Goal: Information Seeking & Learning: Learn about a topic

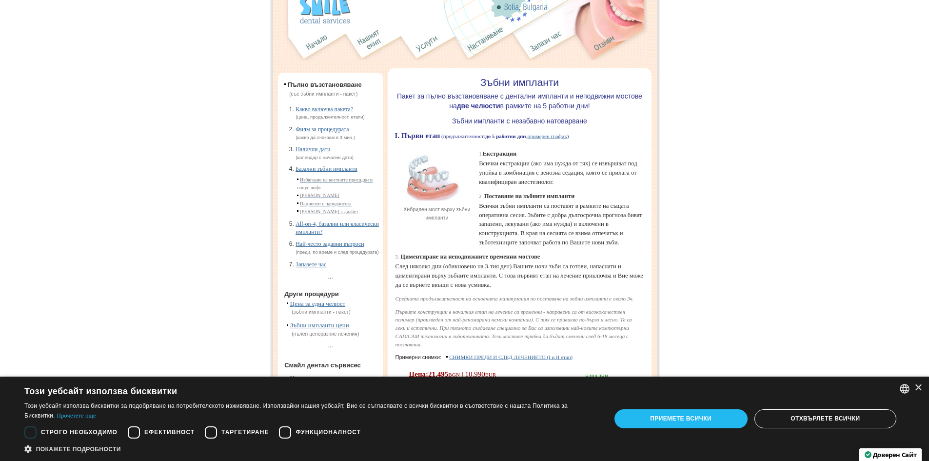
scroll to position [49, 0]
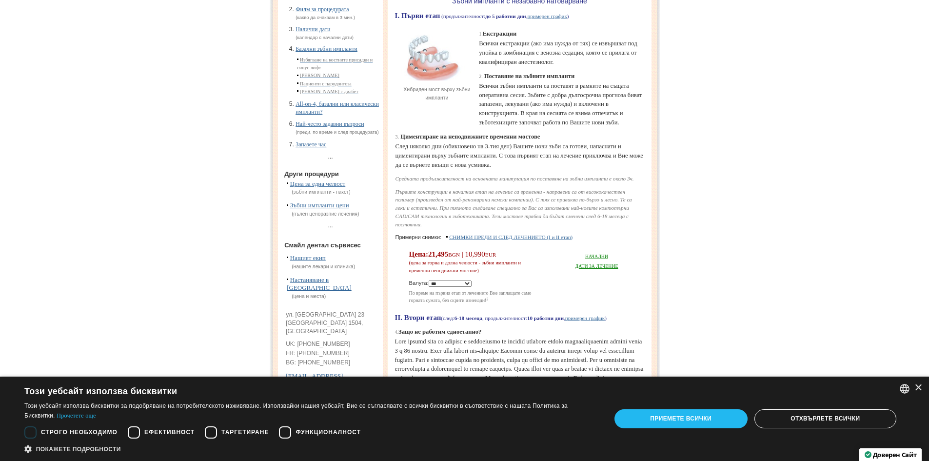
scroll to position [195, 0]
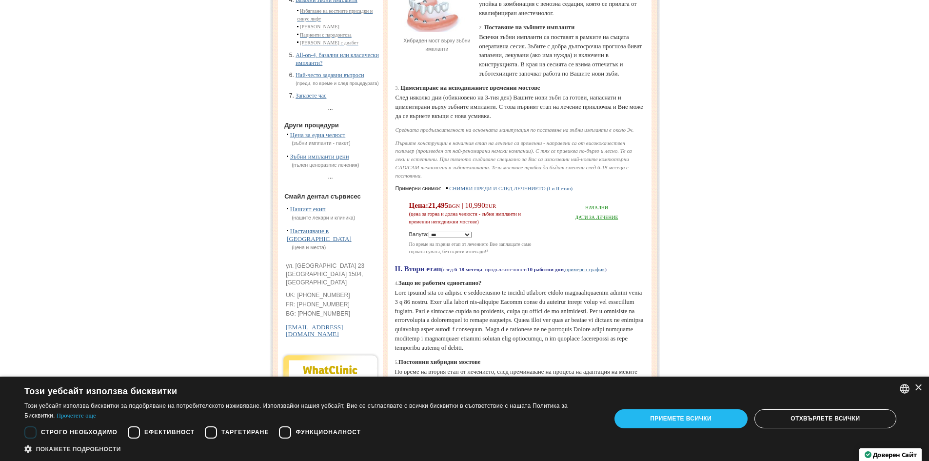
click at [593, 220] on link "НАЧАЛНИ ДАТИ ЗА ЛЕЧЕНИЕ" at bounding box center [596, 212] width 43 height 15
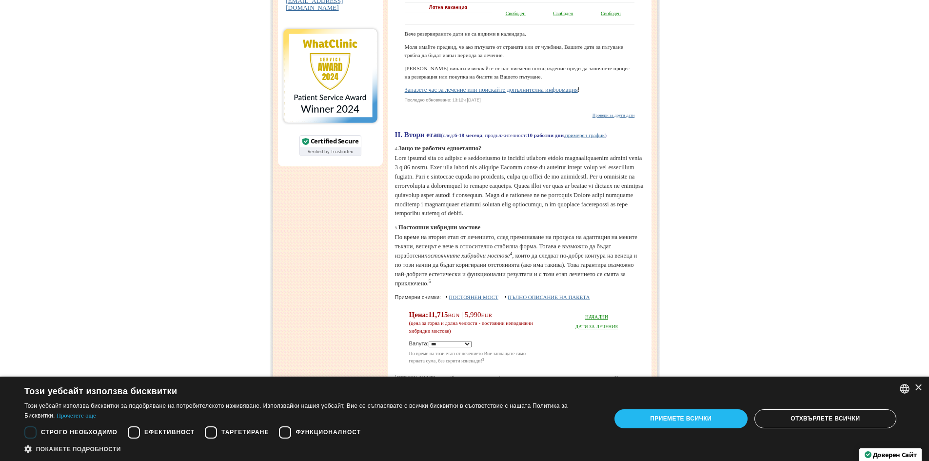
scroll to position [536, 0]
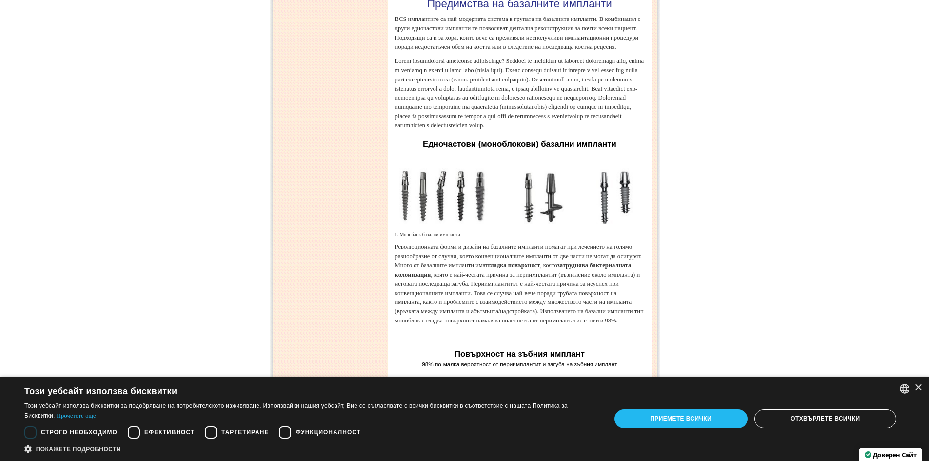
scroll to position [1804, 0]
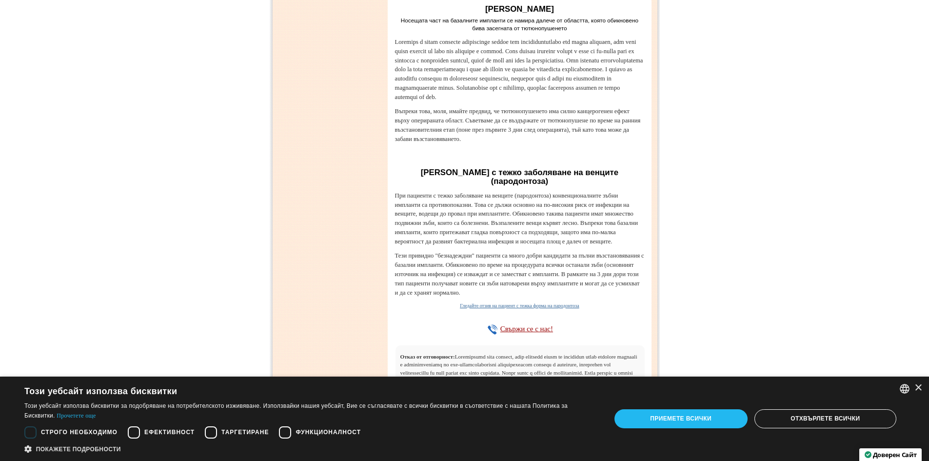
scroll to position [2779, 0]
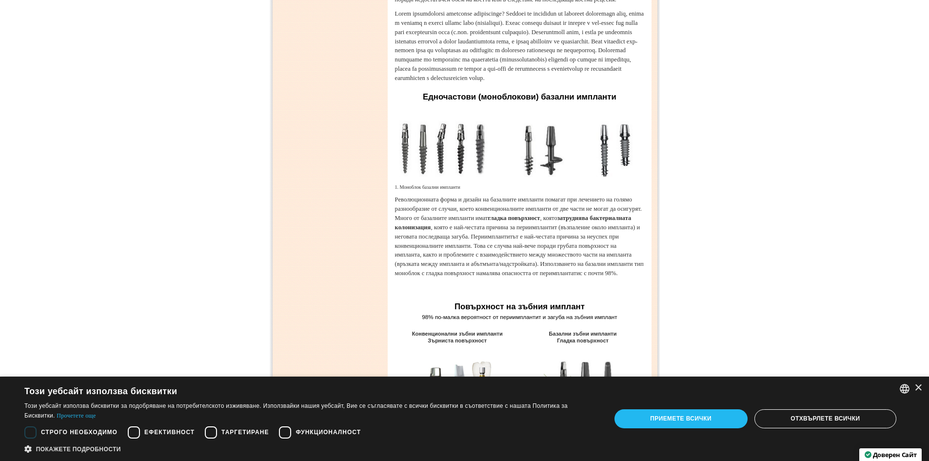
scroll to position [1755, 0]
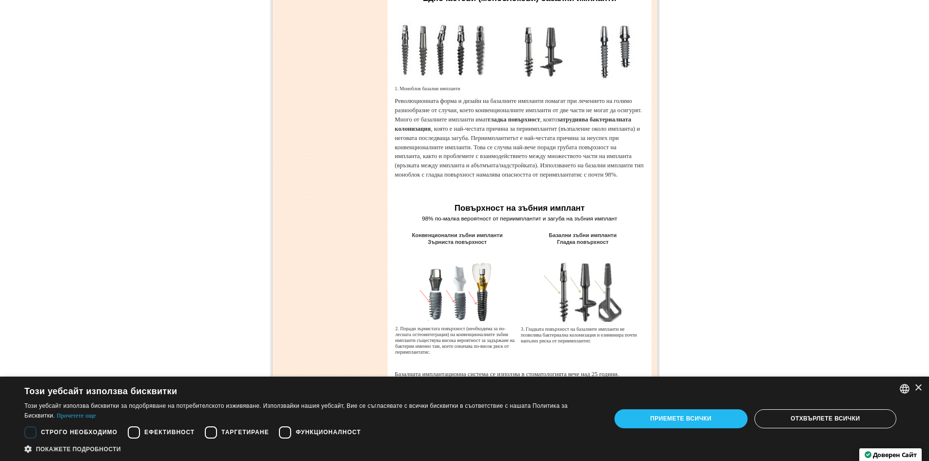
scroll to position [1852, 0]
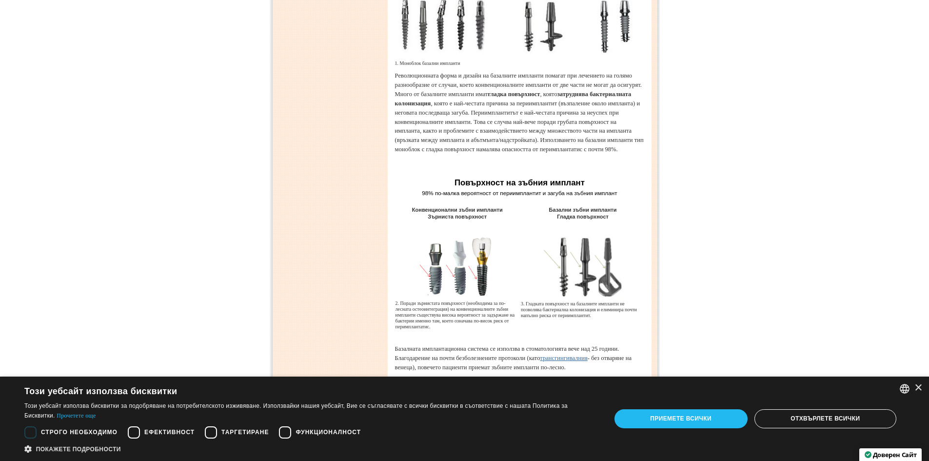
scroll to position [1901, 0]
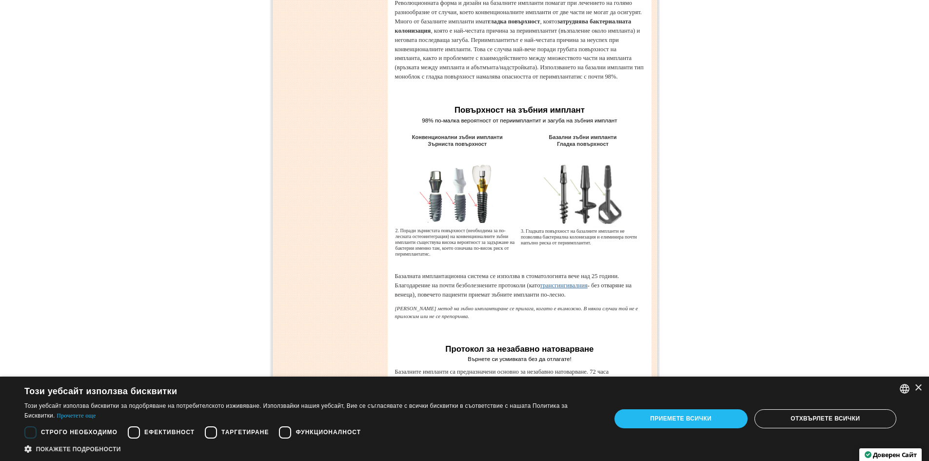
scroll to position [1999, 0]
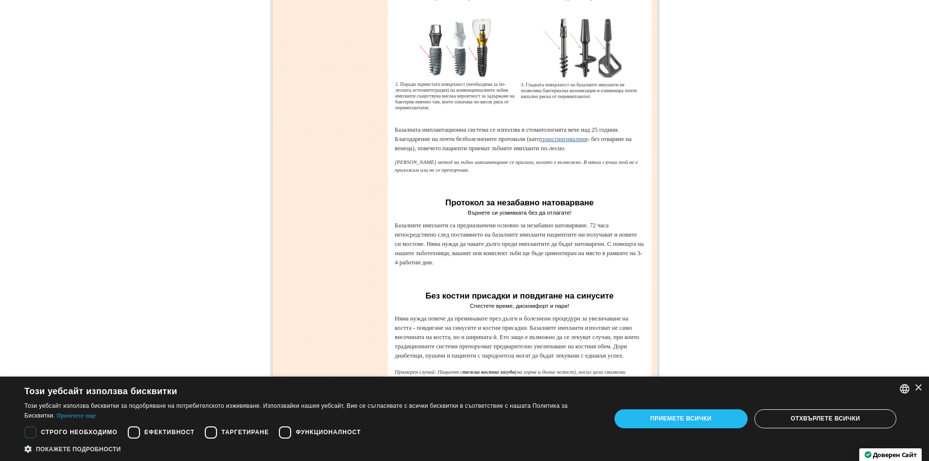
scroll to position [2145, 0]
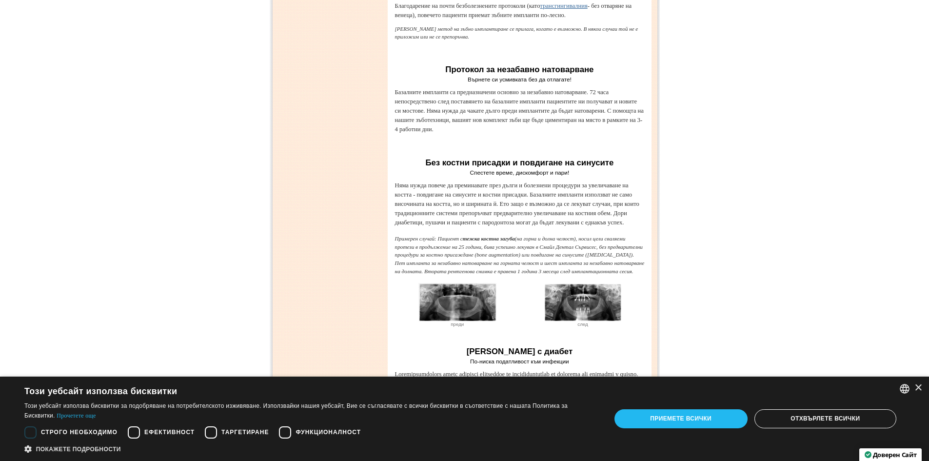
scroll to position [2242, 0]
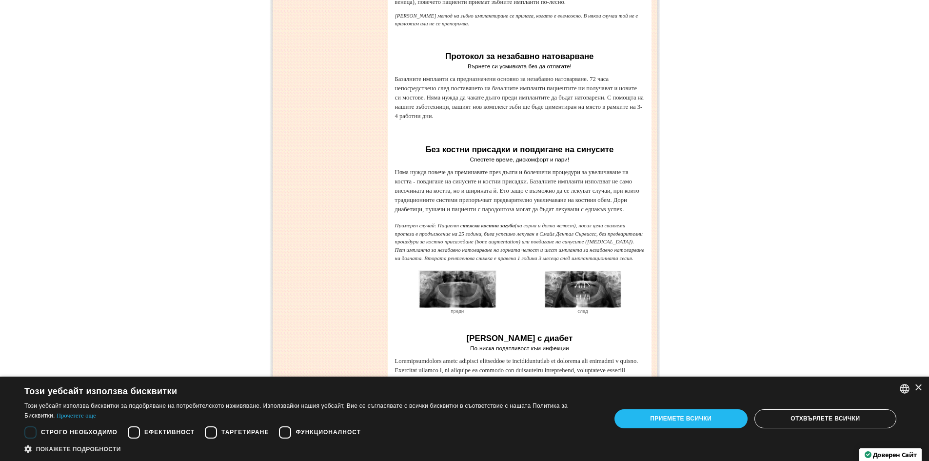
drag, startPoint x: 412, startPoint y: 192, endPoint x: 470, endPoint y: 193, distance: 58.5
